Goal: Task Accomplishment & Management: Manage account settings

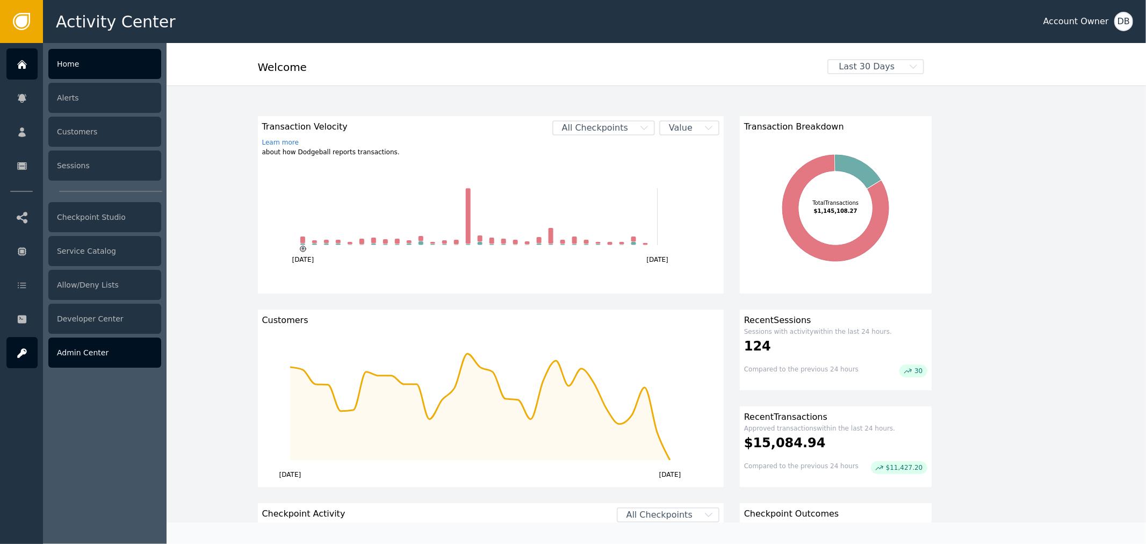
click at [84, 347] on div "Admin Center" at bounding box center [104, 352] width 113 height 30
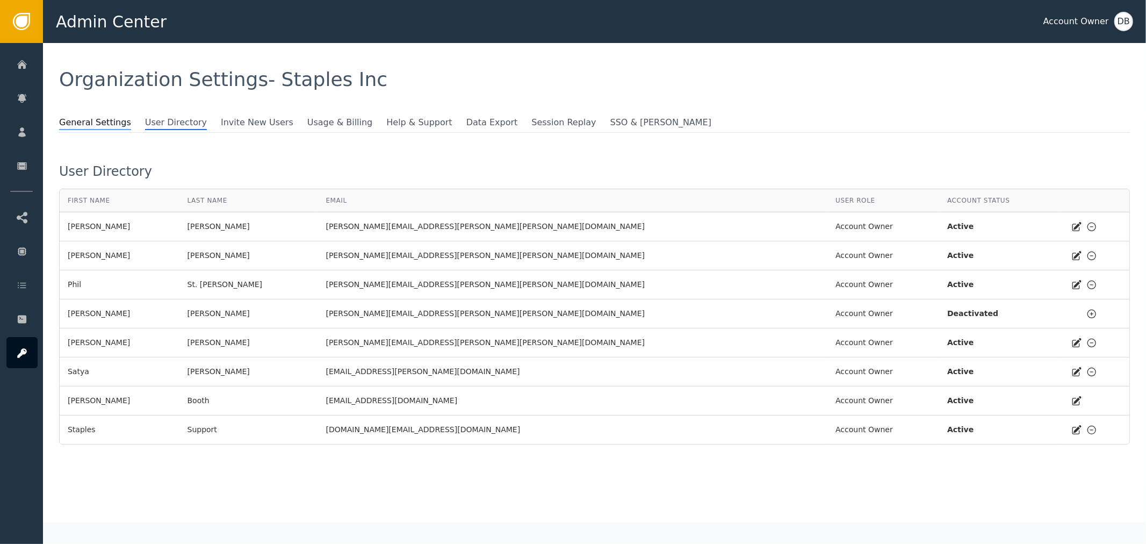
click at [104, 122] on span "General Settings" at bounding box center [95, 123] width 72 height 14
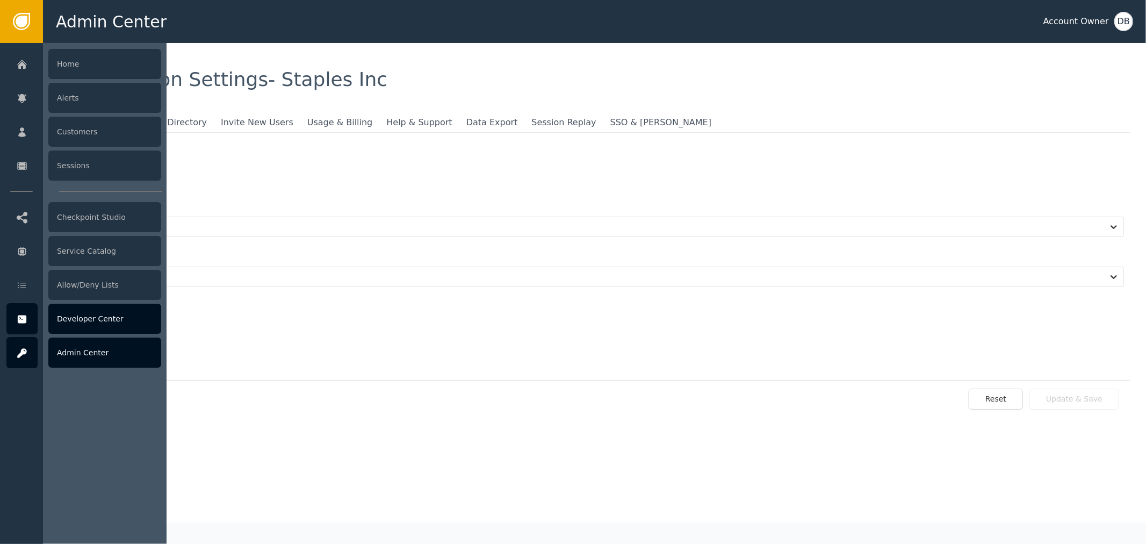
click at [19, 309] on div at bounding box center [21, 318] width 31 height 31
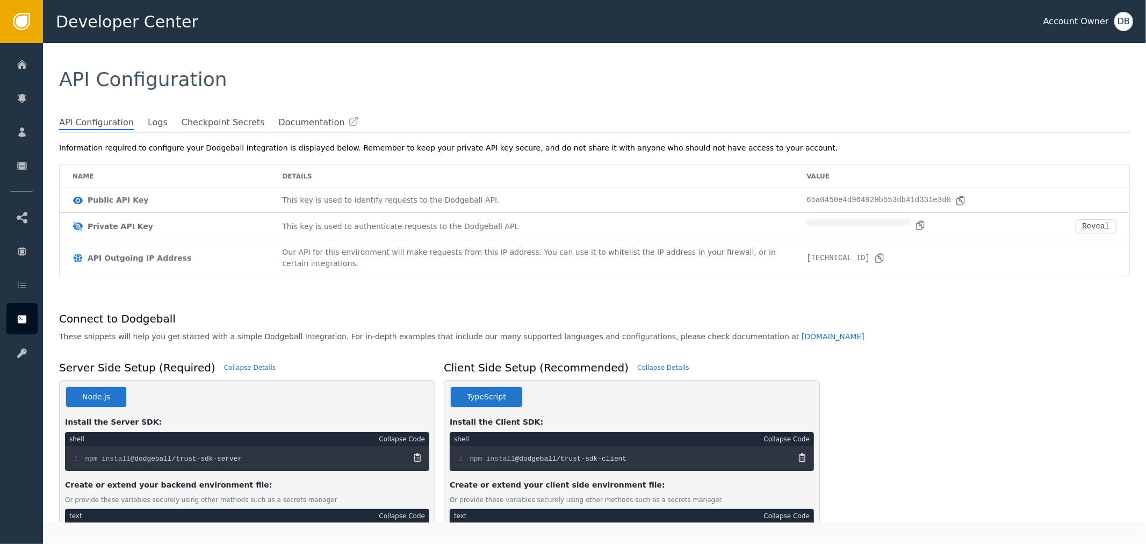
click at [841, 197] on div "65a0450e4d964929b553db41d331e3d0" at bounding box center [886, 199] width 160 height 11
copy div "65a0450e4d964929b553db41d331e3d0"
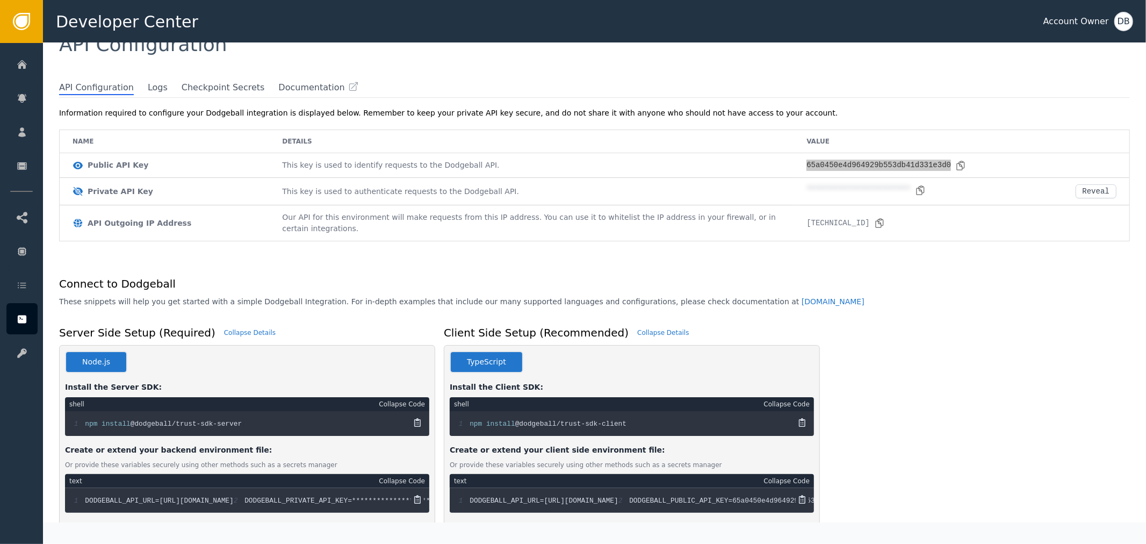
scroll to position [60, 0]
